Goal: Information Seeking & Learning: Learn about a topic

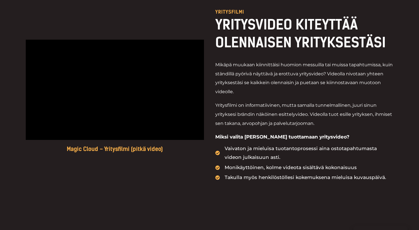
scroll to position [240, 0]
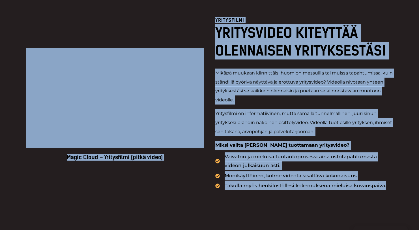
drag, startPoint x: 373, startPoint y: 185, endPoint x: 201, endPoint y: 14, distance: 242.0
click at [201, 14] on div "Magic Cloud – Yritysfilmi (pitkä video) YRITYSFILMI YRITYSVIDEO KITEYTTÄÄ OLENN…" at bounding box center [210, 104] width 368 height 229
click at [204, 14] on div "Magic Cloud – Yritysfilmi (pitkä video) YRITYSFILMI YRITYSVIDEO KITEYTTÄÄ OLENN…" at bounding box center [210, 104] width 368 height 229
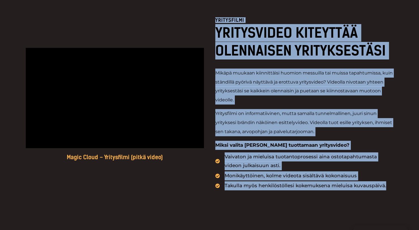
drag, startPoint x: 216, startPoint y: 14, endPoint x: 382, endPoint y: 191, distance: 242.6
click at [382, 191] on div "Magic Cloud – Yritysfilmi (pitkä video) YRITYSFILMI YRITYSVIDEO KITEYTTÄÄ OLENN…" at bounding box center [210, 104] width 368 height 229
click at [394, 185] on div "Magic Cloud – Yritysfilmi (pitkä video) YRITYSFILMI YRITYSVIDEO KITEYTTÄÄ OLENN…" at bounding box center [209, 104] width 419 height 229
drag, startPoint x: 394, startPoint y: 185, endPoint x: 215, endPoint y: 5, distance: 253.7
click at [214, 5] on div "Magic Cloud – Yritysfilmi (pitkä video) YRITYSFILMI YRITYSVIDEO KITEYTTÄÄ OLENN…" at bounding box center [209, 104] width 419 height 229
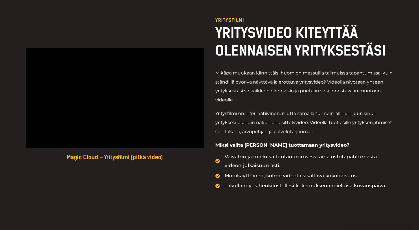
click at [256, 115] on span "Yritysfilmi on informatiivinen, mutta samalla tunnelmallinen, juuri sinun yrity…" at bounding box center [303, 122] width 177 height 23
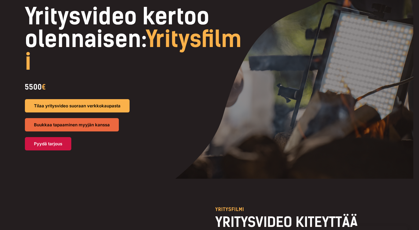
scroll to position [0, 0]
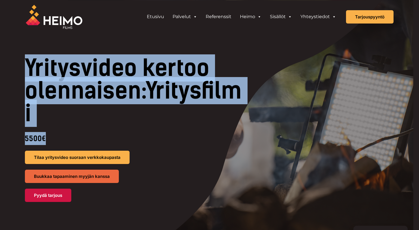
drag, startPoint x: 71, startPoint y: 76, endPoint x: 189, endPoint y: 136, distance: 132.1
click at [189, 136] on div "Yritysvideo kertoo olennaisen: Yritysfilmi 5500 € Tilaa yritysvideo suoraan ver…" at bounding box center [209, 129] width 385 height 145
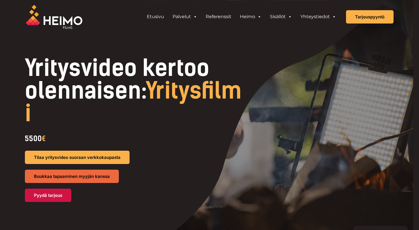
click at [188, 136] on div "5500 €" at bounding box center [136, 138] width 223 height 13
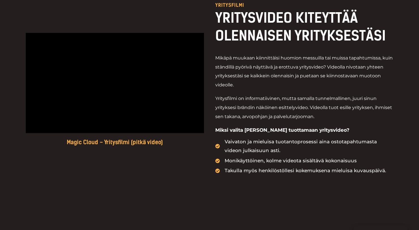
scroll to position [222, 0]
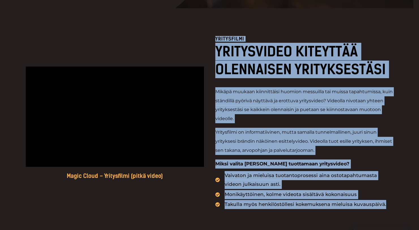
drag, startPoint x: 214, startPoint y: 38, endPoint x: 388, endPoint y: 206, distance: 241.3
click at [388, 203] on div "Magic Cloud – Yritysfilmi (pitkä video) YRITYSFILMI YRITYSVIDEO KITEYTTÄÄ OLENN…" at bounding box center [210, 122] width 368 height 229
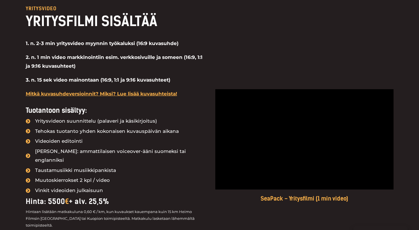
scroll to position [468, 0]
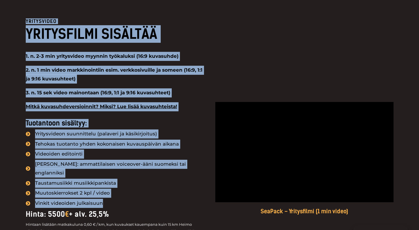
drag, startPoint x: 36, startPoint y: 27, endPoint x: 111, endPoint y: 195, distance: 184.2
click at [111, 195] on div "YRITYSVIDEO YRITYSFILMI SISÄLTÄÄ 1. n. 2-3 min yritysvideo myynnin työkaluksi (…" at bounding box center [209, 158] width 419 height 335
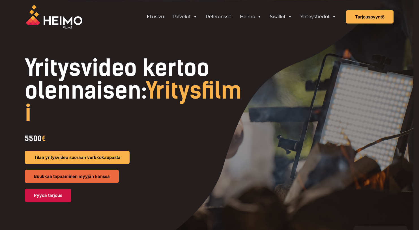
scroll to position [6, 0]
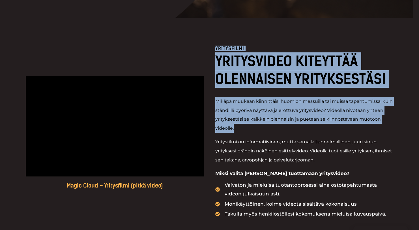
drag, startPoint x: 212, startPoint y: 50, endPoint x: 288, endPoint y: 149, distance: 124.9
click at [288, 142] on div "Magic Cloud – Yritysfilmi (pitkä video) YRITYSFILMI YRITYSVIDEO KITEYTTÄÄ OLENN…" at bounding box center [210, 132] width 368 height 229
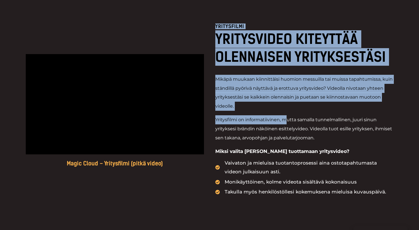
scroll to position [243, 0]
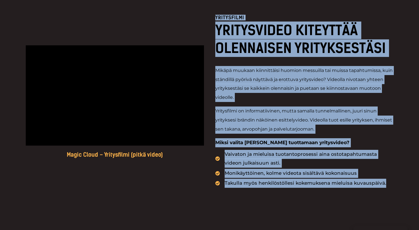
drag, startPoint x: 373, startPoint y: 181, endPoint x: 216, endPoint y: 14, distance: 228.2
click at [216, 14] on div "Magic Cloud – Yritysfilmi (pitkä video) YRITYSFILMI YRITYSVIDEO KITEYTTÄÄ OLENN…" at bounding box center [210, 101] width 368 height 229
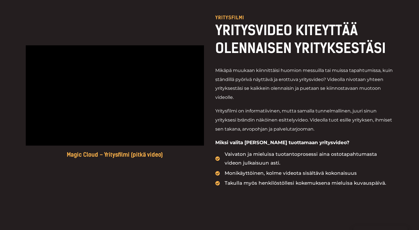
click at [214, 14] on div "Magic Cloud – Yritysfilmi (pitkä video) YRITYSFILMI YRITYSVIDEO KITEYTTÄÄ OLENN…" at bounding box center [210, 101] width 368 height 229
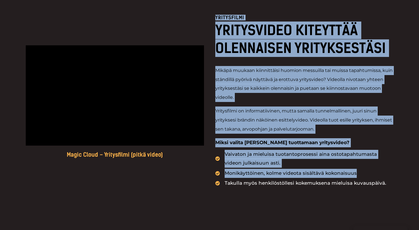
drag, startPoint x: 214, startPoint y: 14, endPoint x: 391, endPoint y: 183, distance: 244.5
click at [391, 184] on div "Magic Cloud – Yritysfilmi (pitkä video) YRITYSFILMI YRITYSVIDEO KITEYTTÄÄ OLENN…" at bounding box center [210, 101] width 368 height 229
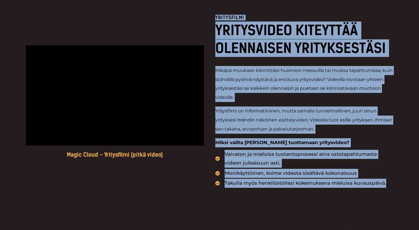
click at [391, 183] on li "Takulla myös henkilöstöllesi kokemuksena mieluisa kuvauspäivä." at bounding box center [304, 183] width 178 height 9
drag, startPoint x: 391, startPoint y: 183, endPoint x: 218, endPoint y: 20, distance: 238.3
click at [218, 20] on div "YRITYSFILMI YRITYSVIDEO KITEYTTÄÄ OLENNAISEN YRITYKSESTÄSI Mikäpä muukaan kiinn…" at bounding box center [304, 101] width 178 height 172
click at [218, 20] on p "YRITYSFILMI" at bounding box center [304, 17] width 178 height 5
drag, startPoint x: 214, startPoint y: 18, endPoint x: 391, endPoint y: 192, distance: 248.1
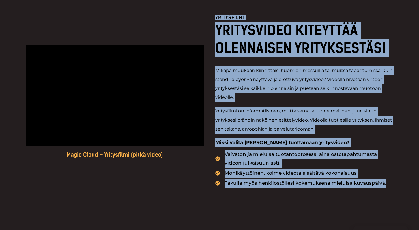
click at [391, 192] on div "Magic Cloud – Yritysfilmi (pitkä video) YRITYSFILMI YRITYSVIDEO KITEYTTÄÄ OLENN…" at bounding box center [210, 101] width 368 height 229
drag, startPoint x: 391, startPoint y: 192, endPoint x: 217, endPoint y: 18, distance: 245.6
click at [217, 18] on div "Magic Cloud – Yritysfilmi (pitkä video) YRITYSFILMI YRITYSVIDEO KITEYTTÄÄ OLENN…" at bounding box center [210, 101] width 368 height 229
click at [217, 18] on p "YRITYSFILMI" at bounding box center [304, 17] width 178 height 5
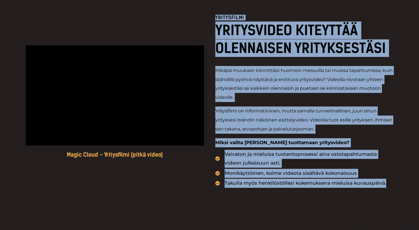
drag, startPoint x: 210, startPoint y: 17, endPoint x: 400, endPoint y: 181, distance: 250.3
click at [400, 181] on div "Magic Cloud – Yritysfilmi (pitkä video) YRITYSFILMI YRITYSVIDEO KITEYTTÄÄ OLENN…" at bounding box center [209, 101] width 419 height 229
click at [399, 181] on div "Magic Cloud – Yritysfilmi (pitkä video) YRITYSFILMI YRITYSVIDEO KITEYTTÄÄ OLENN…" at bounding box center [209, 101] width 419 height 229
drag, startPoint x: 397, startPoint y: 181, endPoint x: 210, endPoint y: 12, distance: 251.4
click at [210, 12] on div "Magic Cloud – Yritysfilmi (pitkä video) YRITYSFILMI YRITYSVIDEO KITEYTTÄÄ OLENN…" at bounding box center [209, 101] width 419 height 229
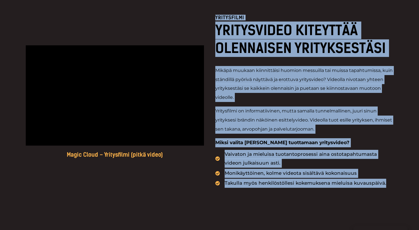
click at [210, 12] on div "Magic Cloud – Yritysfilmi (pitkä video) YRITYSFILMI YRITYSVIDEO KITEYTTÄÄ OLENN…" at bounding box center [210, 101] width 368 height 229
drag, startPoint x: 210, startPoint y: 12, endPoint x: 403, endPoint y: 183, distance: 256.9
click at [403, 183] on div "Magic Cloud – Yritysfilmi (pitkä video) YRITYSFILMI YRITYSVIDEO KITEYTTÄÄ OLENN…" at bounding box center [209, 101] width 419 height 229
drag, startPoint x: 403, startPoint y: 183, endPoint x: 214, endPoint y: 10, distance: 255.9
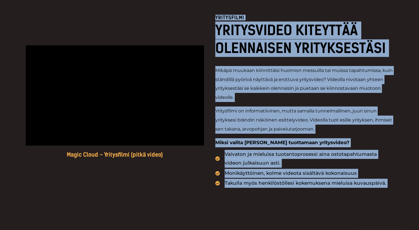
click at [214, 10] on div "Magic Cloud – Yritysfilmi (pitkä video) YRITYSFILMI YRITYSVIDEO KITEYTTÄÄ OLENN…" at bounding box center [209, 101] width 419 height 229
click at [214, 14] on div "Magic Cloud – Yritysfilmi (pitkä video) YRITYSFILMI YRITYSVIDEO KITEYTTÄÄ OLENN…" at bounding box center [210, 101] width 368 height 229
drag, startPoint x: 214, startPoint y: 14, endPoint x: 418, endPoint y: 189, distance: 268.9
click at [418, 189] on div "Magic Cloud – Yritysfilmi (pitkä video) YRITYSFILMI YRITYSVIDEO KITEYTTÄÄ OLENN…" at bounding box center [209, 101] width 419 height 229
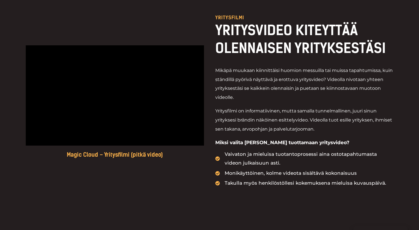
click at [393, 175] on div "Magic Cloud – Yritysfilmi (pitkä video) YRITYSFILMI YRITYSVIDEO KITEYTTÄÄ OLENN…" at bounding box center [209, 101] width 419 height 229
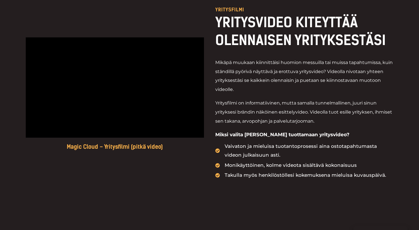
scroll to position [251, 0]
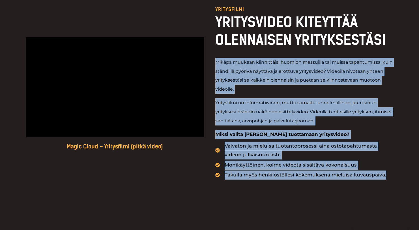
drag, startPoint x: 214, startPoint y: 59, endPoint x: 392, endPoint y: 179, distance: 214.3
click at [392, 179] on div "Magic Cloud – Yritysfilmi (pitkä video) YRITYSFILMI YRITYSVIDEO KITEYTTÄÄ OLENN…" at bounding box center [210, 93] width 368 height 229
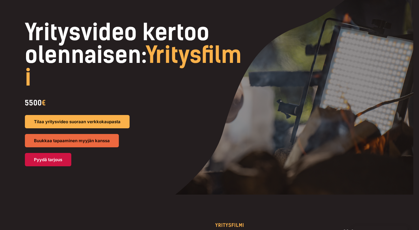
click at [218, 67] on h1 "Yritysvideo kertoo olennaisen: Yritysfilmi" at bounding box center [136, 55] width 223 height 68
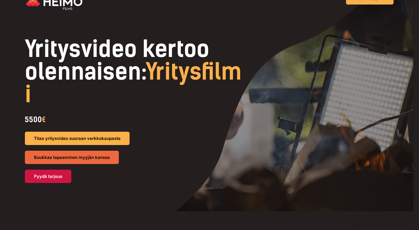
scroll to position [0, 0]
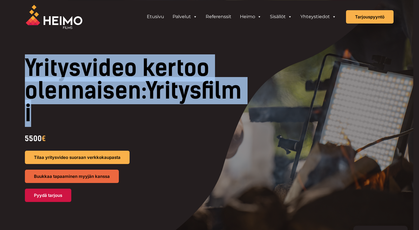
drag, startPoint x: 75, startPoint y: 64, endPoint x: 129, endPoint y: 124, distance: 80.7
click at [129, 124] on h1 "Yritysvideo kertoo olennaisen: Yritysfilmi" at bounding box center [136, 91] width 223 height 68
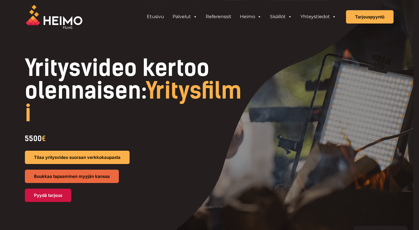
click at [135, 121] on h1 "Yritysvideo kertoo olennaisen: Yritysfilmi" at bounding box center [136, 91] width 223 height 68
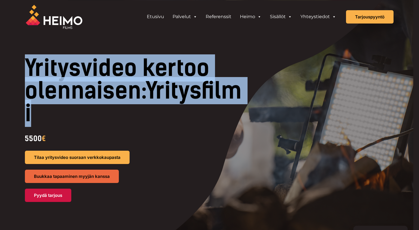
drag, startPoint x: 169, startPoint y: 121, endPoint x: 0, endPoint y: 53, distance: 182.1
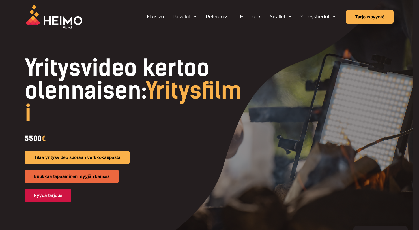
click at [7, 53] on div at bounding box center [209, 115] width 407 height 230
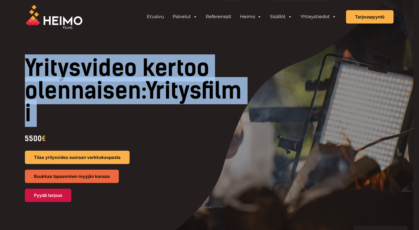
drag, startPoint x: 7, startPoint y: 53, endPoint x: 117, endPoint y: 111, distance: 123.9
click at [117, 111] on div "Yritysvideo kertoo olennaisen: Yritysfilmi 5500 € Tilaa yritysvideo suoraan ver…" at bounding box center [209, 115] width 407 height 230
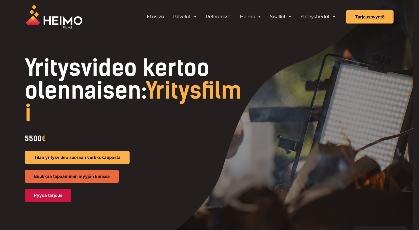
click at [86, 106] on span "Yritysfilmi" at bounding box center [133, 102] width 217 height 50
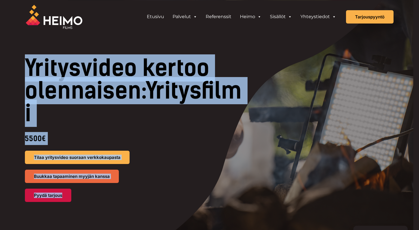
drag, startPoint x: 64, startPoint y: 73, endPoint x: 143, endPoint y: 194, distance: 144.1
click at [143, 194] on div "Yritysvideo kertoo olennaisen: Yritysfilmi 5500 € Tilaa yritysvideo suoraan ver…" at bounding box center [209, 129] width 385 height 145
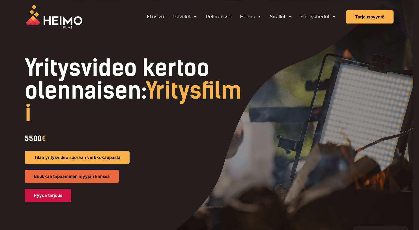
click at [182, 194] on div "Pyydä tarjous" at bounding box center [131, 194] width 212 height 13
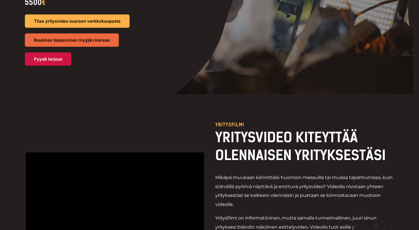
scroll to position [260, 0]
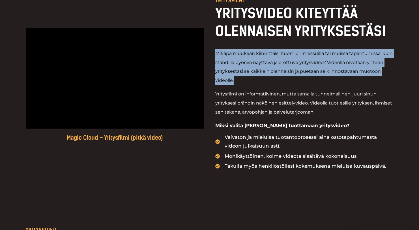
drag, startPoint x: 216, startPoint y: 53, endPoint x: 252, endPoint y: 83, distance: 46.6
click at [252, 83] on p "Mikäpä muukaan kiinnittäisi huomion messuilla tai muissa tapahtumissa, kuin stä…" at bounding box center [304, 67] width 178 height 36
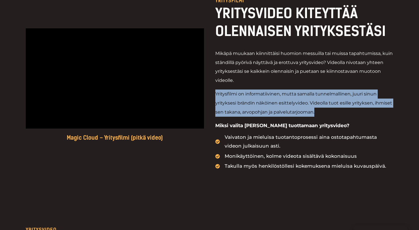
drag, startPoint x: 216, startPoint y: 93, endPoint x: 330, endPoint y: 110, distance: 115.8
click at [332, 109] on p "Yritysfilmi on informatiivinen, mutta samalla tunnelmallinen, juuri sinun yrity…" at bounding box center [304, 102] width 178 height 27
click at [321, 113] on p "Yritysfilmi on informatiivinen, mutta samalla tunnelmallinen, juuri sinun yrity…" at bounding box center [304, 102] width 178 height 27
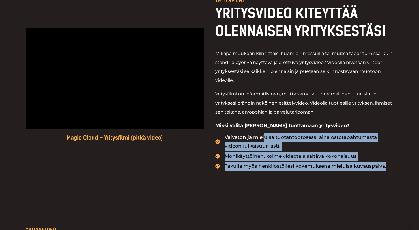
drag, startPoint x: 401, startPoint y: 171, endPoint x: 262, endPoint y: 131, distance: 144.9
click at [262, 131] on div "Magic Cloud – Yritysfilmi (pitkä video) YRITYSFILMI YRITYSVIDEO KITEYTTÄÄ OLENN…" at bounding box center [209, 84] width 419 height 229
click at [382, 164] on span "Takulla myös henkilöstöllesi kokemuksena mieluisa kuvauspäivä." at bounding box center [304, 166] width 163 height 9
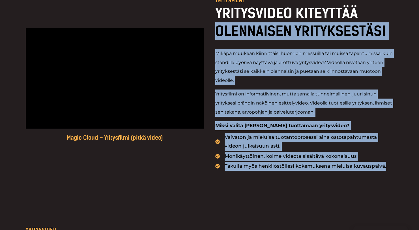
drag, startPoint x: 390, startPoint y: 164, endPoint x: 210, endPoint y: 24, distance: 227.3
click at [210, 24] on div "Magic Cloud – Yritysfilmi (pitkä video) YRITYSFILMI YRITYSVIDEO KITEYTTÄÄ OLENN…" at bounding box center [210, 84] width 368 height 229
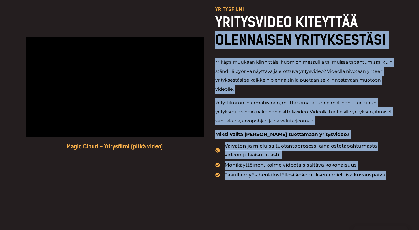
scroll to position [253, 0]
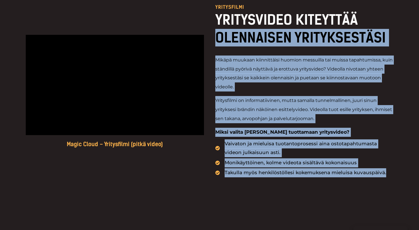
click at [259, 114] on p "Yritysfilmi on informatiivinen, mutta samalla tunnelmallinen, juuri sinun yrity…" at bounding box center [304, 109] width 178 height 27
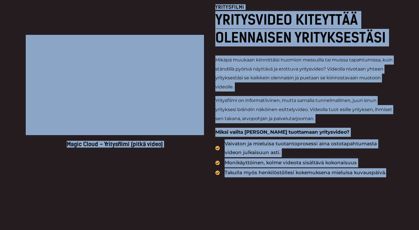
drag, startPoint x: 391, startPoint y: 170, endPoint x: 208, endPoint y: 16, distance: 238.6
click at [208, 16] on div "Magic Cloud – Yritysfilmi (pitkä video) YRITYSFILMI YRITYSVIDEO KITEYTTÄÄ OLENN…" at bounding box center [210, 91] width 368 height 229
click at [226, 36] on h2 "YRITYSVIDEO KITEYTTÄÄ OLENNAISEN YRITYKSESTÄSI" at bounding box center [304, 28] width 178 height 35
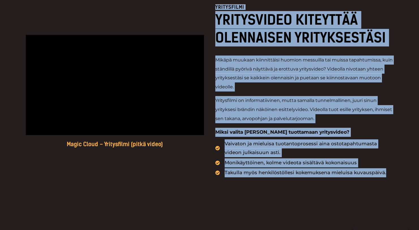
drag, startPoint x: 212, startPoint y: 5, endPoint x: 391, endPoint y: 177, distance: 248.3
click at [391, 178] on div "Magic Cloud – Yritysfilmi (pitkä video) YRITYSFILMI YRITYSVIDEO KITEYTTÄÄ OLENN…" at bounding box center [210, 91] width 368 height 229
click at [391, 177] on div "Magic Cloud – Yritysfilmi (pitkä video) YRITYSFILMI YRITYSVIDEO KITEYTTÄÄ OLENN…" at bounding box center [210, 91] width 368 height 229
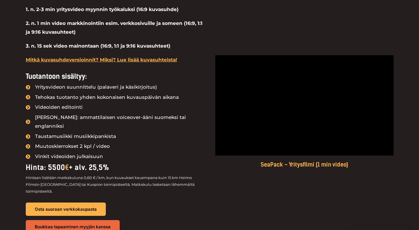
scroll to position [517, 0]
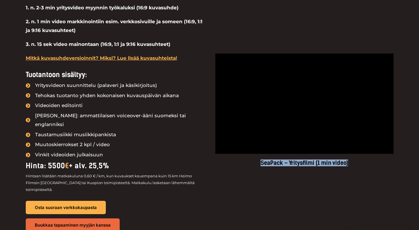
drag, startPoint x: 260, startPoint y: 155, endPoint x: 367, endPoint y: 155, distance: 107.2
click at [367, 159] on h5 "SeaPack – Yritysfilmi (1 min video)" at bounding box center [304, 162] width 178 height 7
drag, startPoint x: 367, startPoint y: 155, endPoint x: 255, endPoint y: 155, distance: 112.6
click at [255, 159] on h5 "SeaPack – Yritysfilmi (1 min video)" at bounding box center [304, 162] width 178 height 7
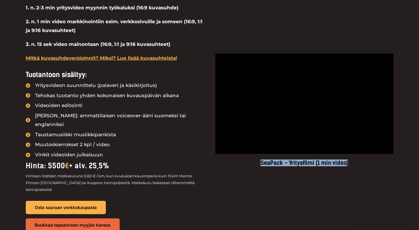
click at [268, 159] on h5 "SeaPack – Yritysfilmi (1 min video)" at bounding box center [304, 162] width 178 height 7
click at [254, 159] on h5 "SeaPack – Yritysfilmi (1 min video)" at bounding box center [304, 162] width 178 height 7
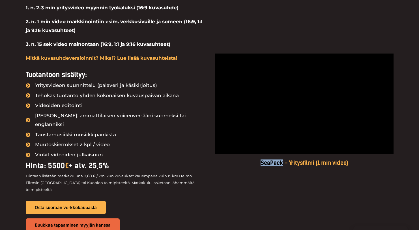
click at [254, 159] on h5 "SeaPack – Yritysfilmi (1 min video)" at bounding box center [304, 162] width 178 height 7
click at [257, 159] on h5 "SeaPack – Yritysfilmi (1 min video)" at bounding box center [304, 162] width 178 height 7
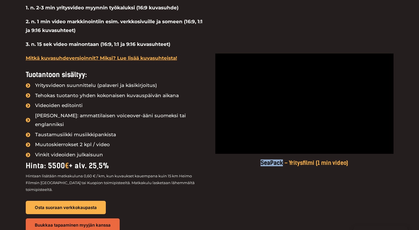
click at [257, 159] on h5 "SeaPack – Yritysfilmi (1 min video)" at bounding box center [304, 162] width 178 height 7
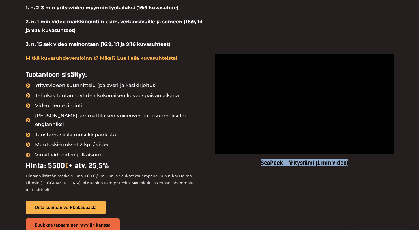
click at [281, 159] on h5 "SeaPack – Yritysfilmi (1 min video)" at bounding box center [304, 162] width 178 height 7
click at [238, 162] on div "SeaPack – Yritysfilmi (1 min video)" at bounding box center [304, 110] width 178 height 278
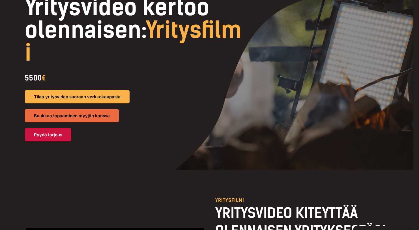
scroll to position [0, 0]
